Goal: Task Accomplishment & Management: Use online tool/utility

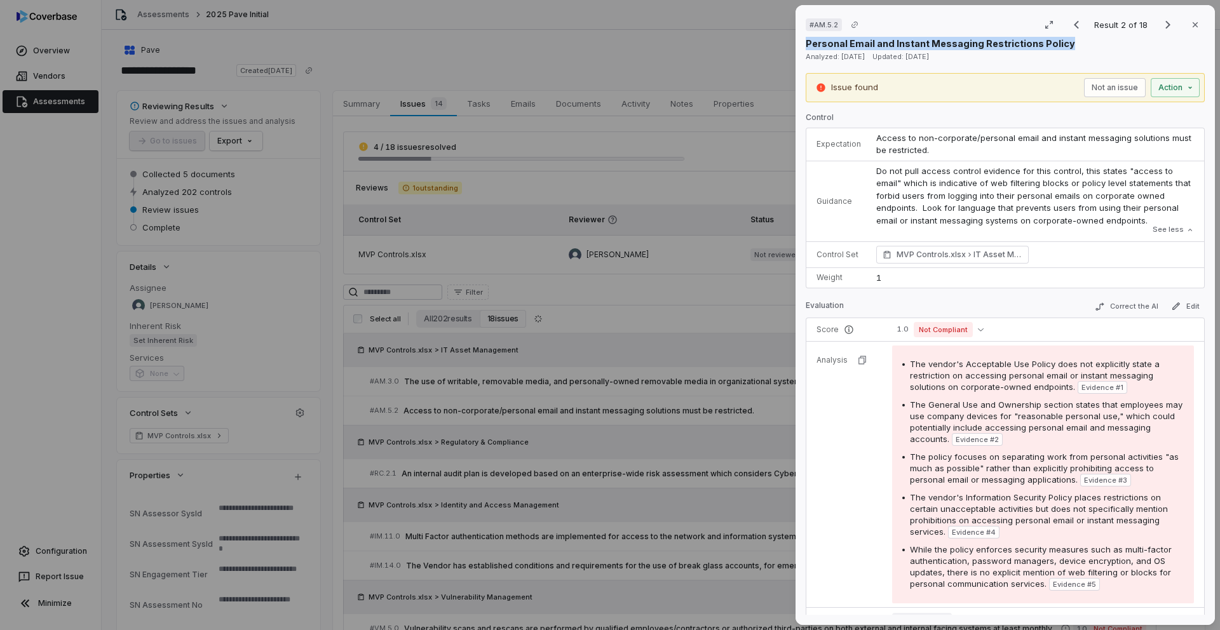
scroll to position [1198, 0]
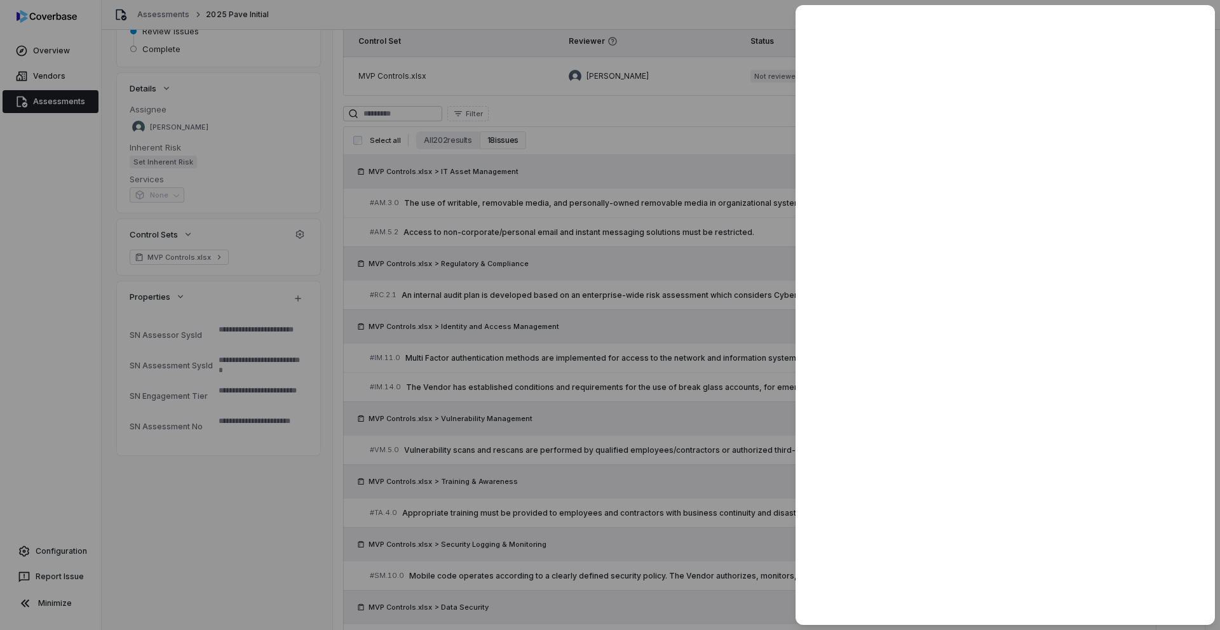
click at [307, 189] on div at bounding box center [610, 315] width 1220 height 630
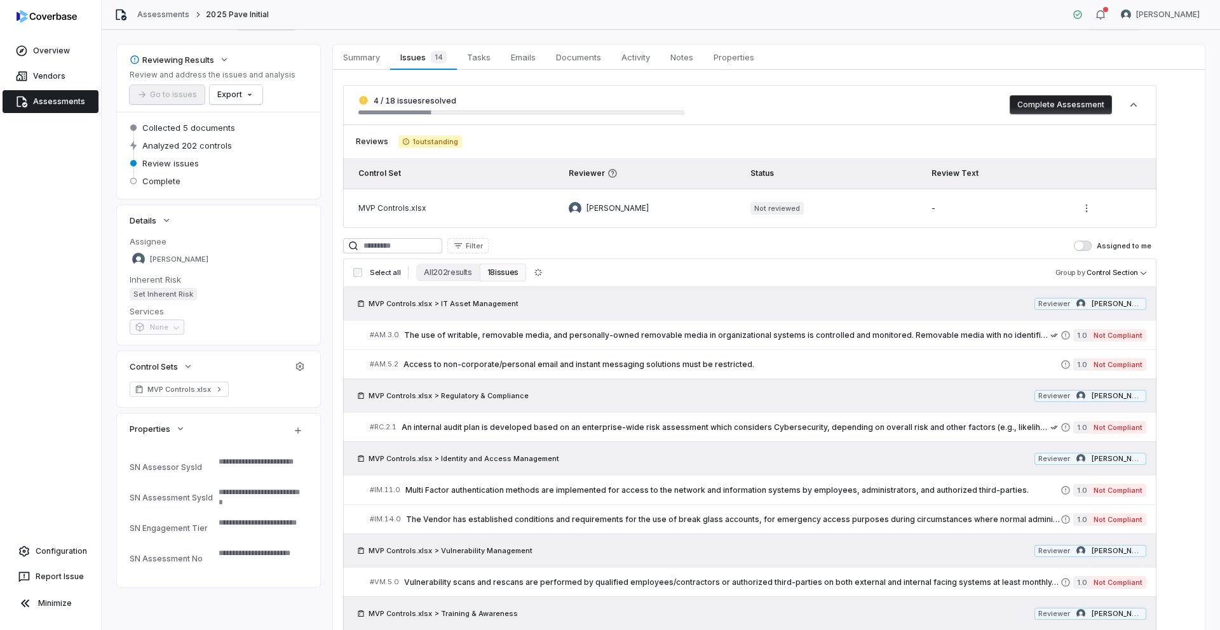
scroll to position [67, 0]
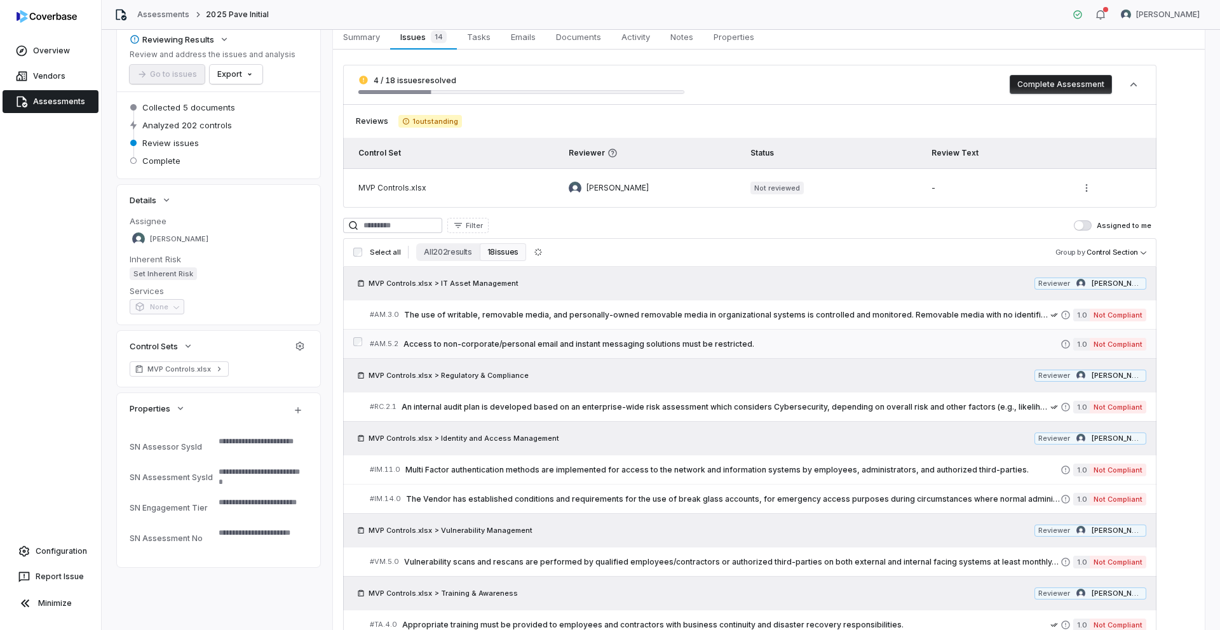
click at [678, 348] on span "Access to non-corporate/personal email and instant messaging solutions must be …" at bounding box center [731, 344] width 657 height 10
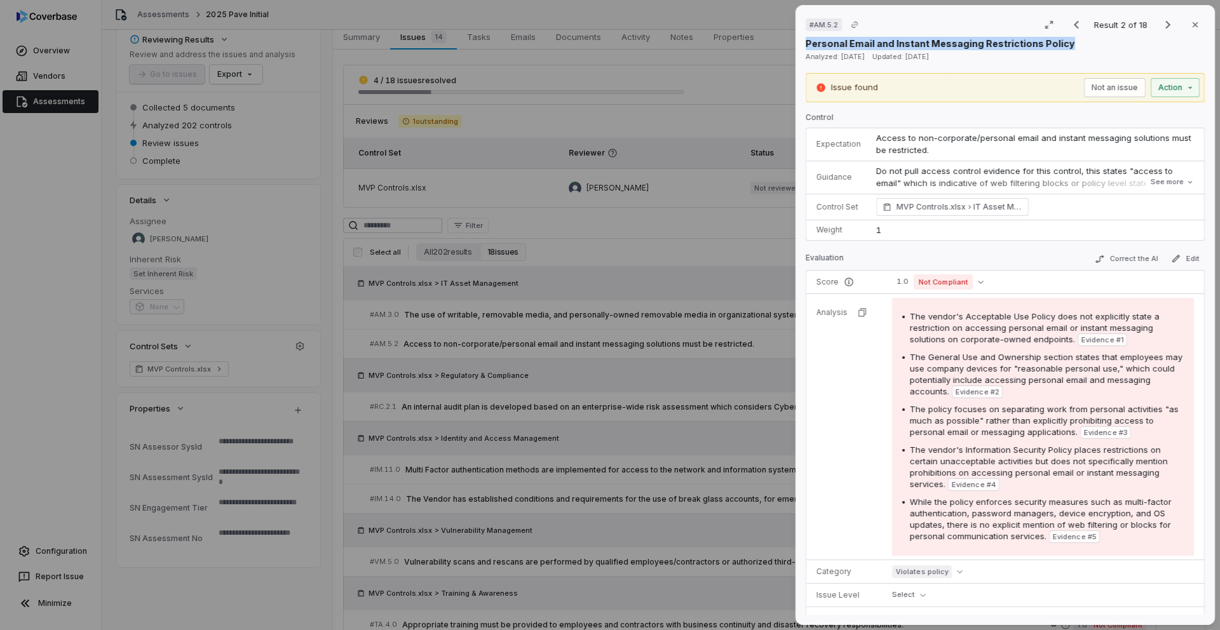
drag, startPoint x: 1063, startPoint y: 46, endPoint x: 807, endPoint y: 45, distance: 256.7
click at [807, 45] on div "Personal Email and Instant Messaging Restrictions Policy" at bounding box center [1005, 43] width 399 height 13
copy p "Personal Email and Instant Messaging Restrictions Policy"
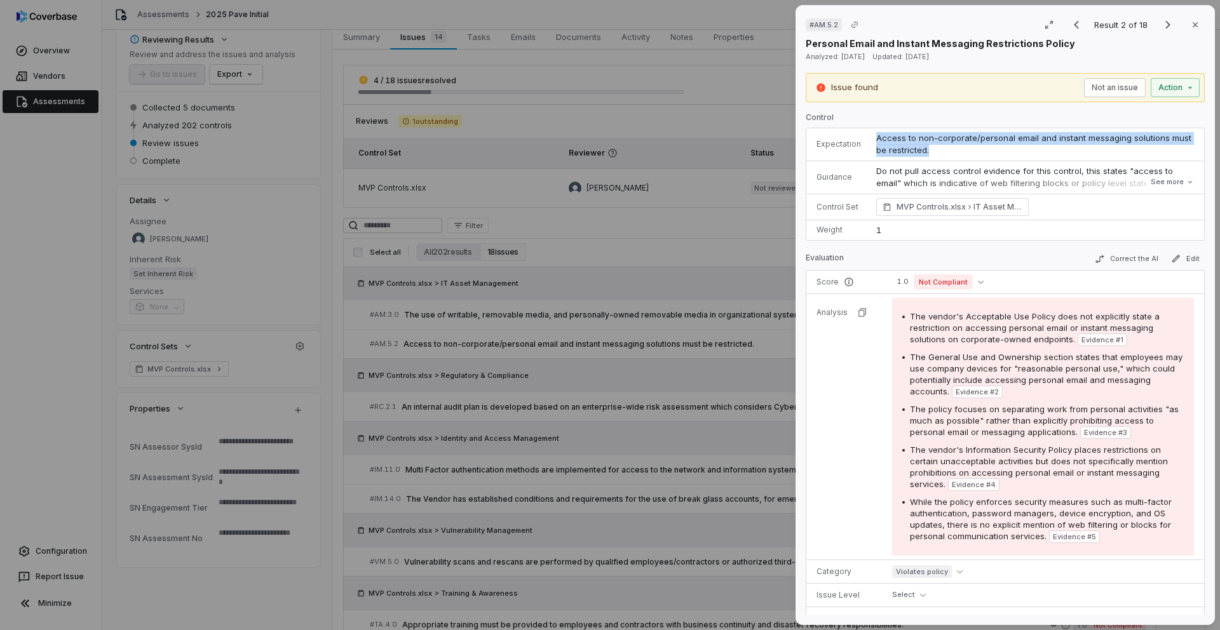
drag, startPoint x: 916, startPoint y: 151, endPoint x: 877, endPoint y: 140, distance: 40.8
click at [877, 140] on td "Access to non-corporate/personal email and instant messaging solutions must be …" at bounding box center [1035, 144] width 335 height 33
copy span "Access to non-corporate/personal email and instant messaging solutions must be …"
click at [1161, 182] on button "See more" at bounding box center [1172, 182] width 51 height 23
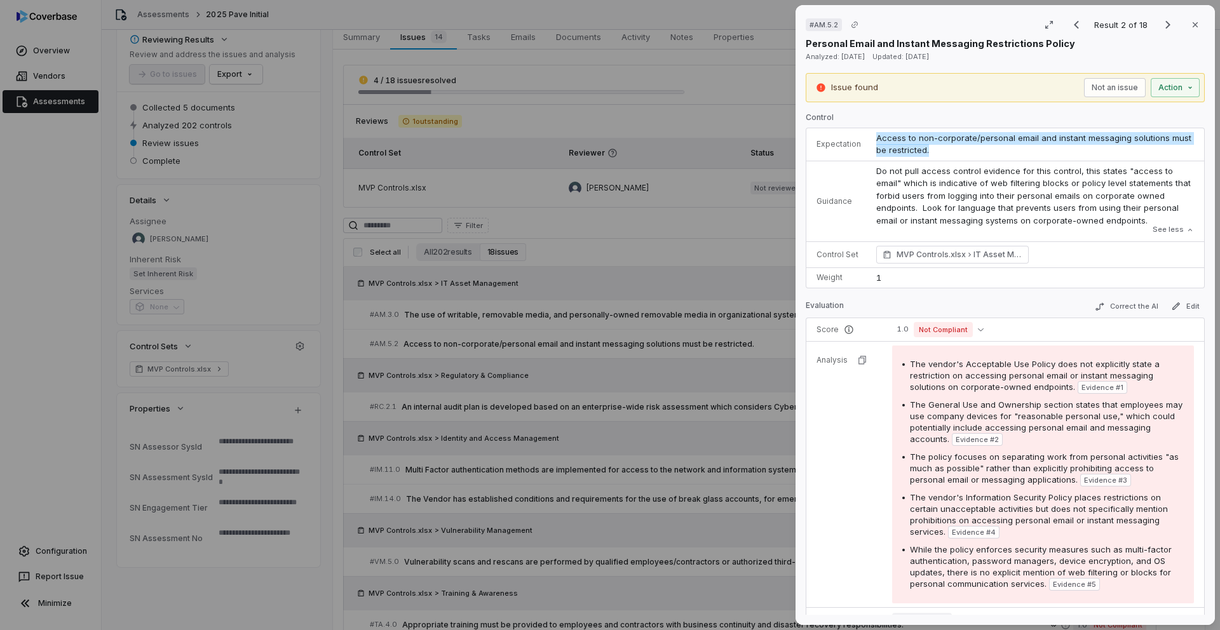
type textarea "*"
